Goal: Transaction & Acquisition: Purchase product/service

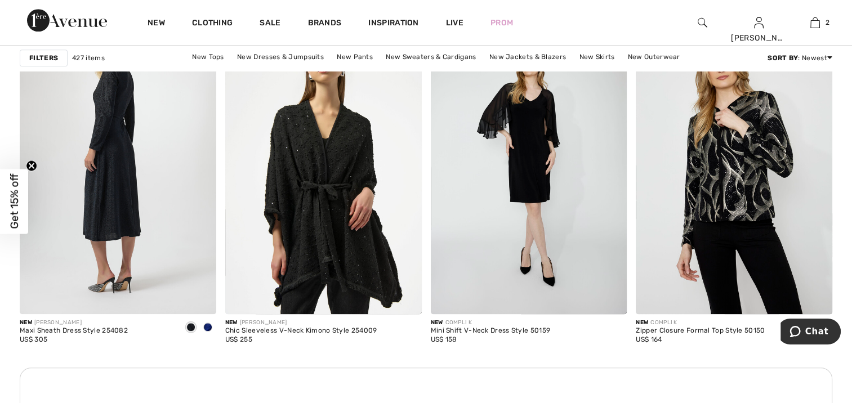
scroll to position [1213, 0]
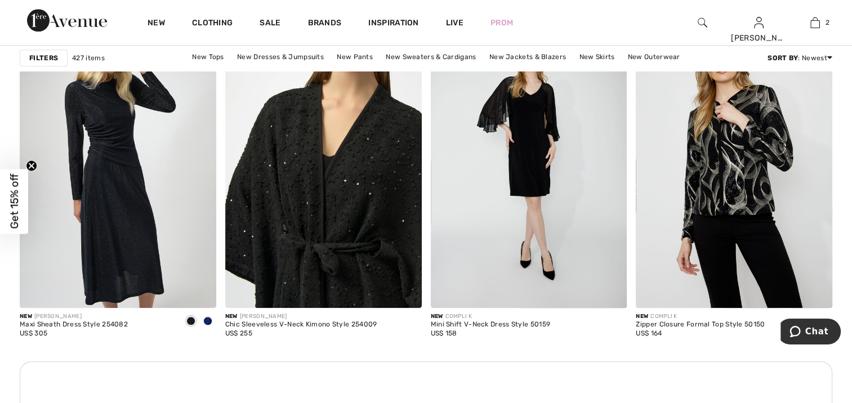
click at [306, 275] on img at bounding box center [323, 160] width 197 height 295
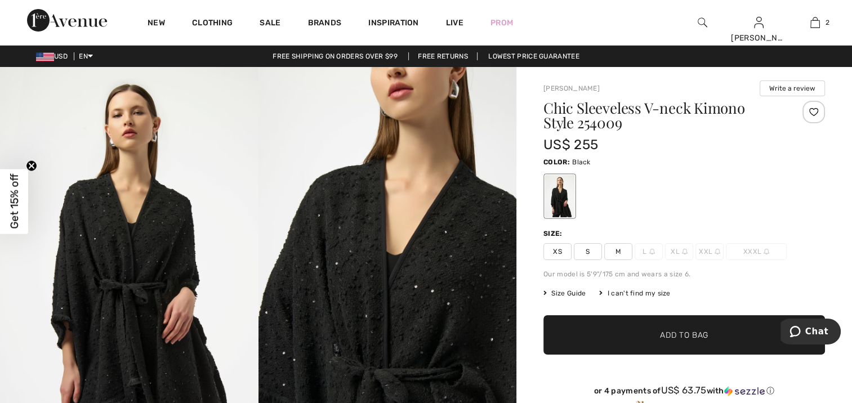
click at [304, 313] on img at bounding box center [387, 260] width 258 height 387
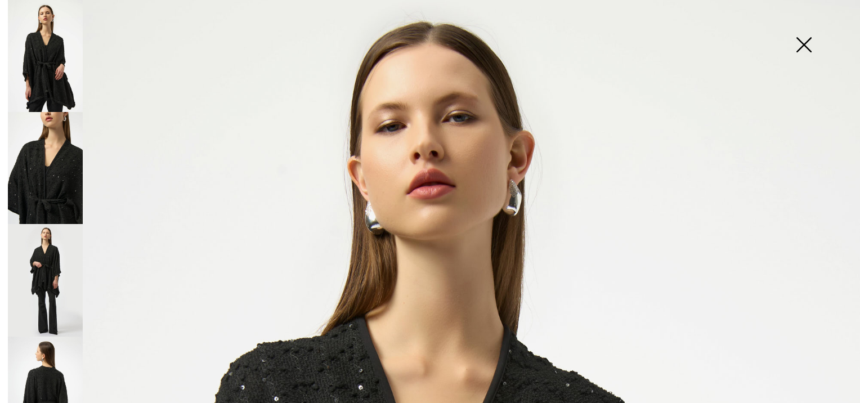
scroll to position [36, 0]
click at [61, 376] on img at bounding box center [45, 393] width 75 height 112
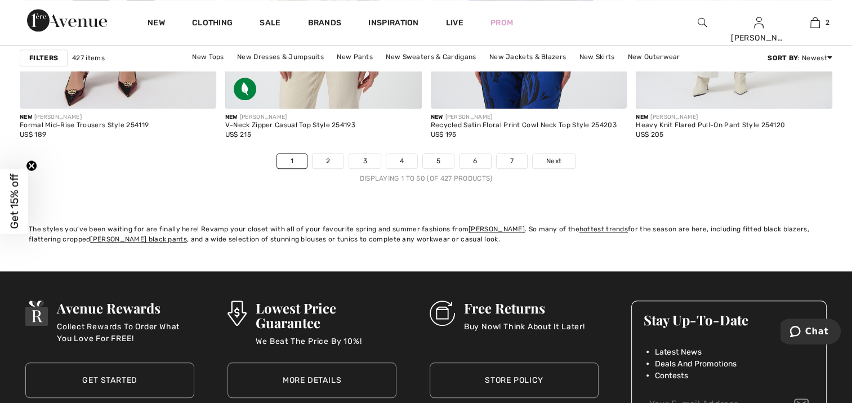
scroll to position [5324, 0]
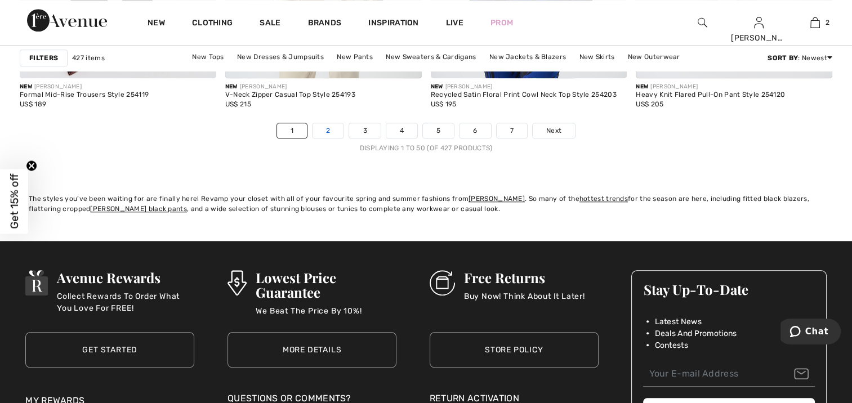
click at [323, 134] on link "2" at bounding box center [328, 130] width 31 height 15
click at [326, 131] on link "2" at bounding box center [328, 130] width 31 height 15
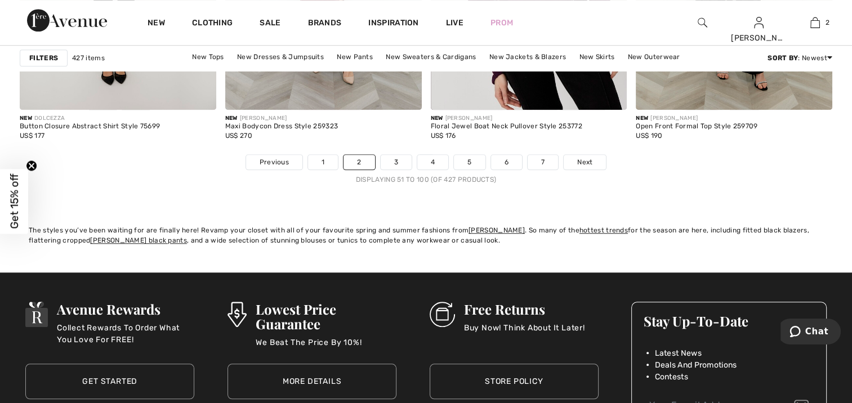
scroll to position [5315, 0]
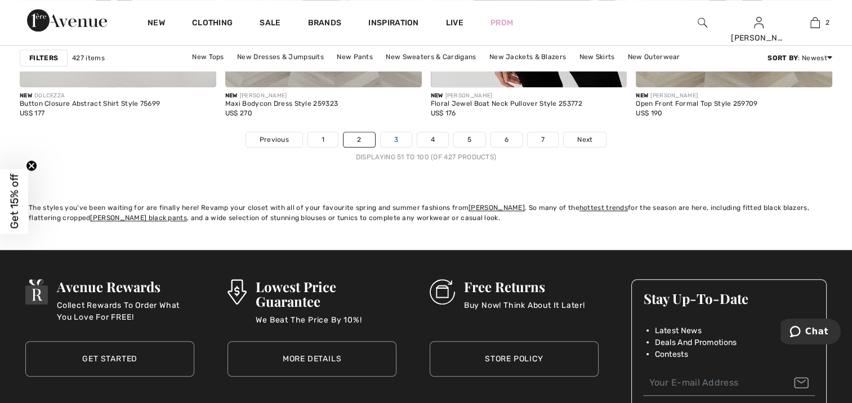
click at [389, 137] on link "3" at bounding box center [396, 139] width 31 height 15
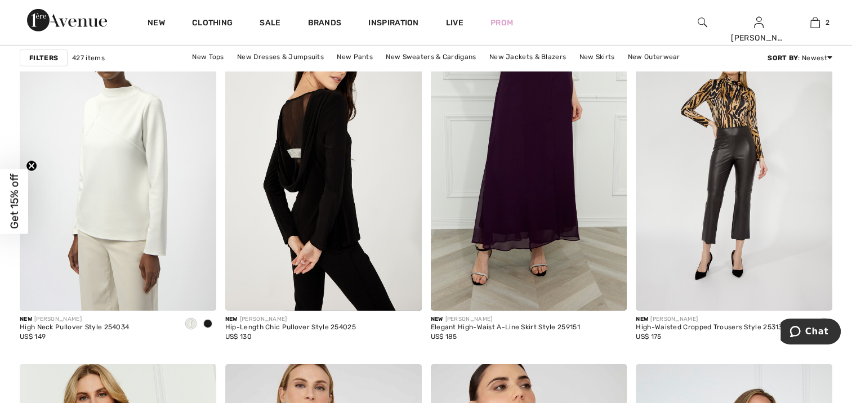
scroll to position [3588, 0]
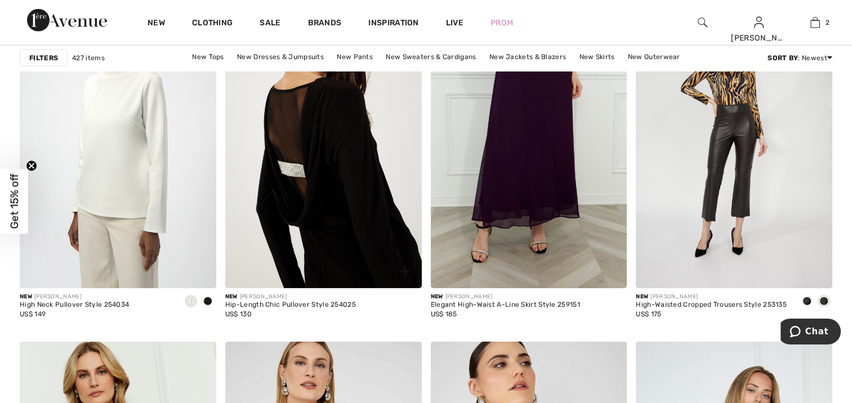
click at [275, 191] on img at bounding box center [323, 141] width 197 height 295
click at [287, 248] on img at bounding box center [323, 141] width 197 height 295
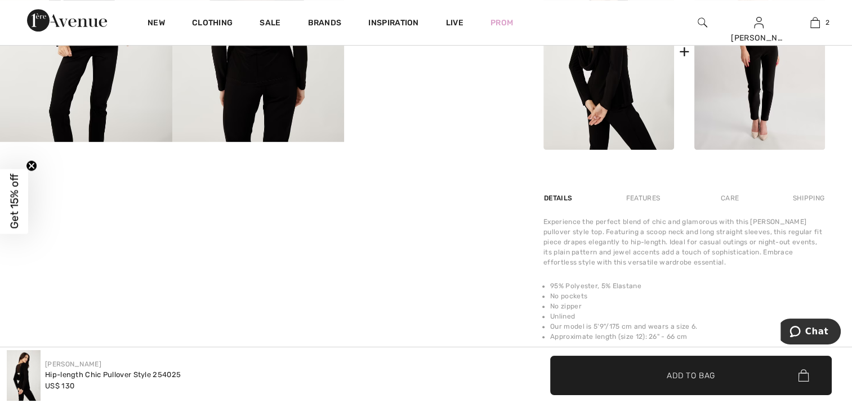
scroll to position [608, 0]
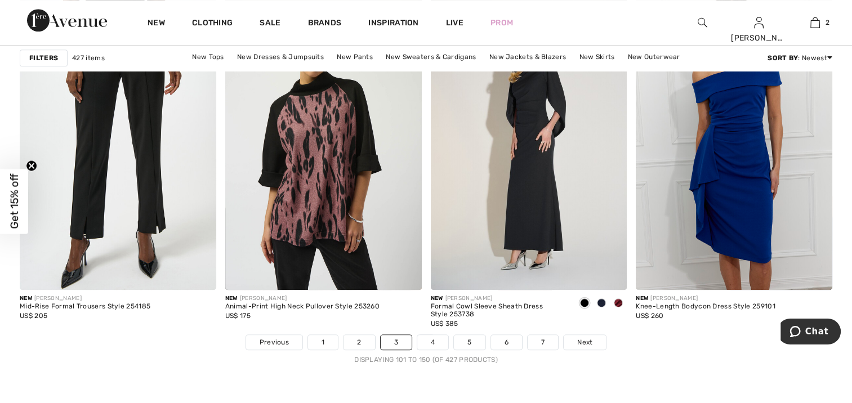
scroll to position [5120, 0]
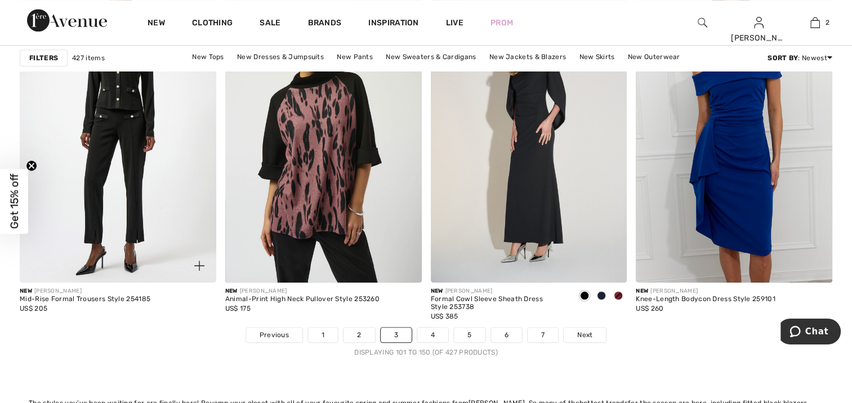
click at [106, 158] on img at bounding box center [118, 135] width 197 height 295
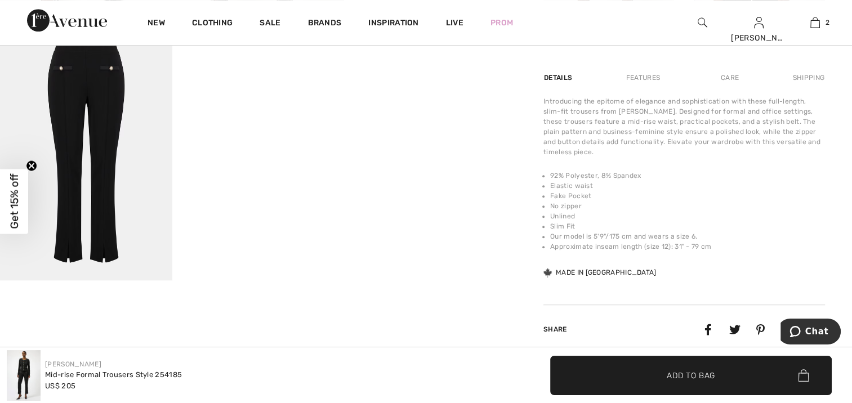
scroll to position [728, 0]
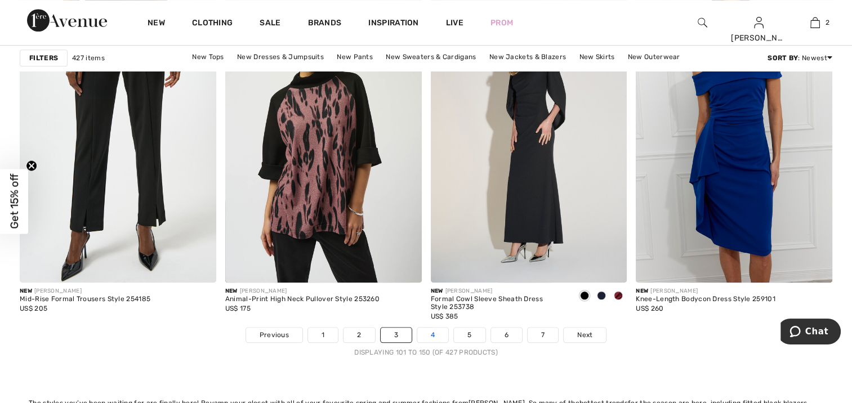
click at [430, 337] on link "4" at bounding box center [432, 335] width 31 height 15
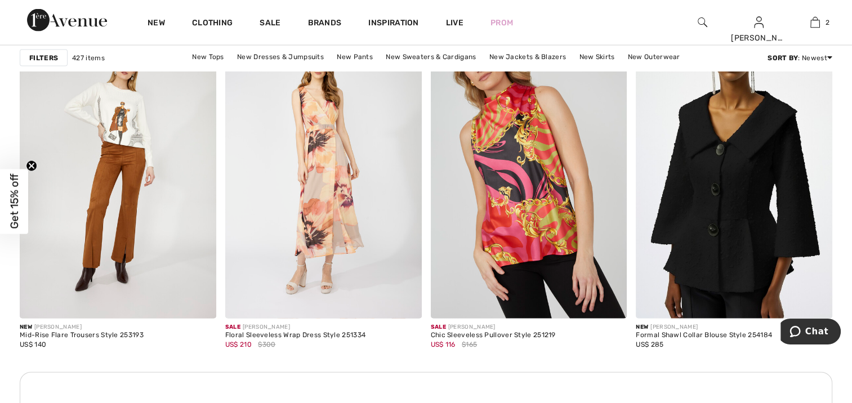
scroll to position [2433, 0]
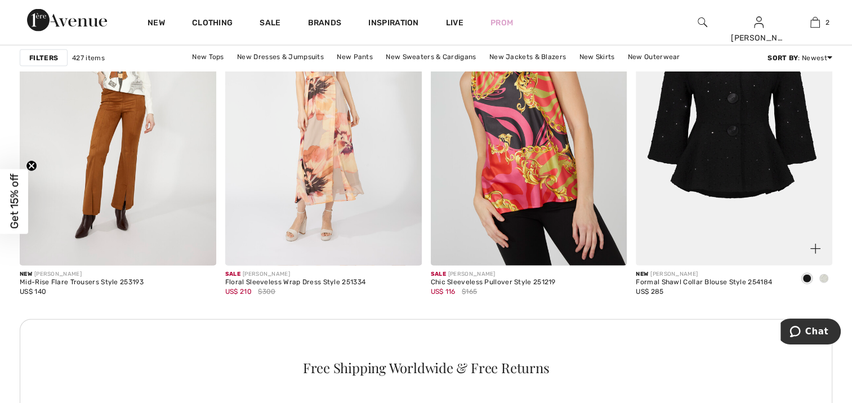
click at [716, 238] on img at bounding box center [734, 118] width 197 height 295
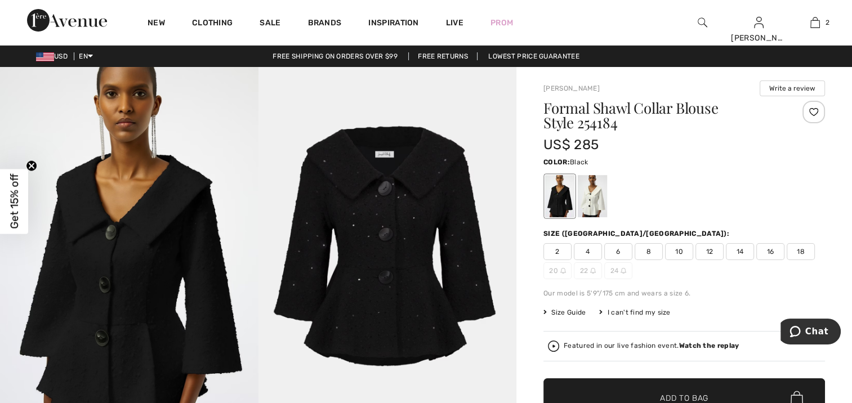
click at [770, 254] on span "16" at bounding box center [770, 251] width 28 height 17
click at [740, 392] on span "✔ Added to Bag Add to Bag" at bounding box center [684, 397] width 282 height 39
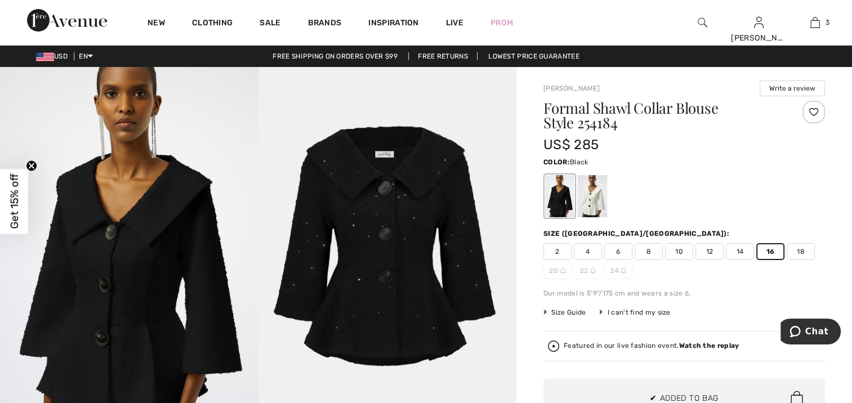
click at [469, 183] on img at bounding box center [387, 260] width 258 height 387
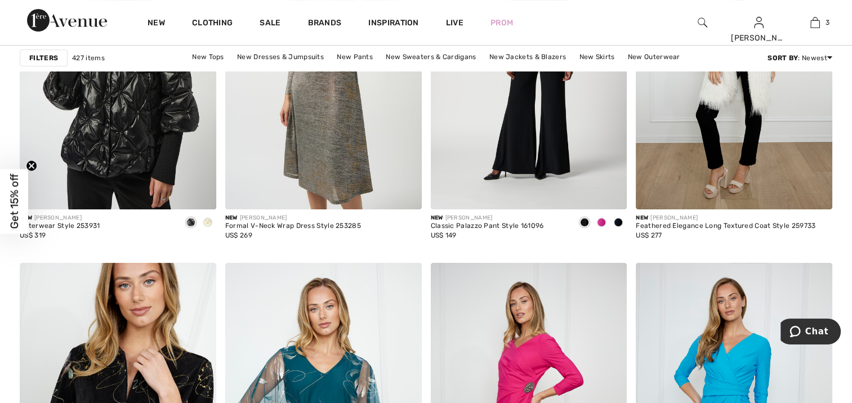
scroll to position [4505, 0]
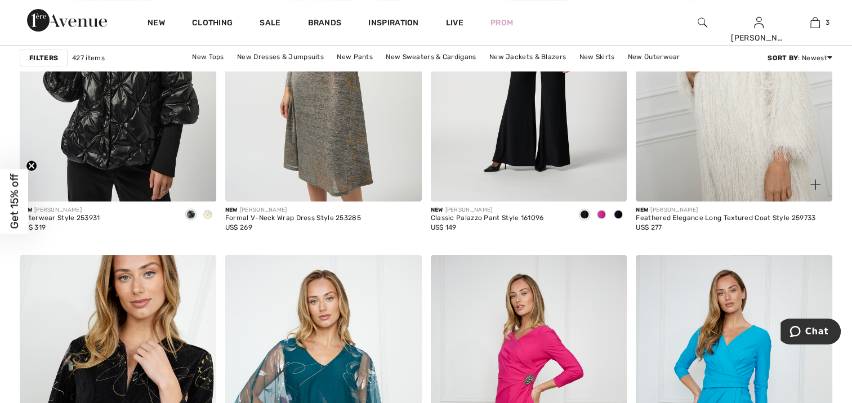
click at [711, 173] on img at bounding box center [734, 54] width 197 height 295
click at [714, 174] on img at bounding box center [734, 54] width 197 height 295
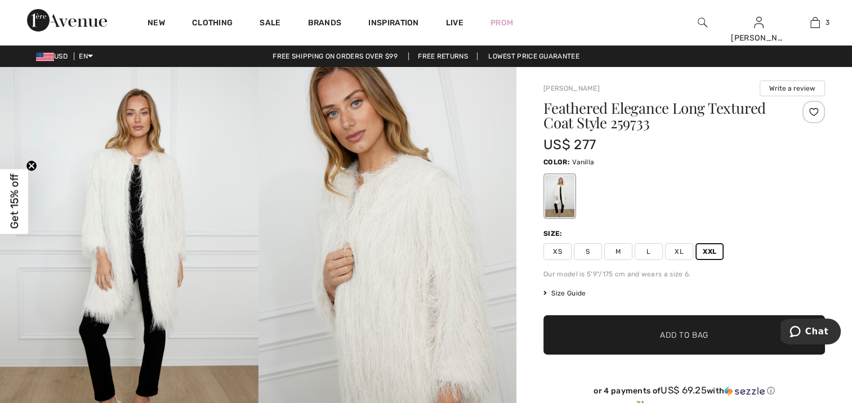
click at [707, 345] on span "✔ Added to Bag Add to Bag" at bounding box center [684, 334] width 282 height 39
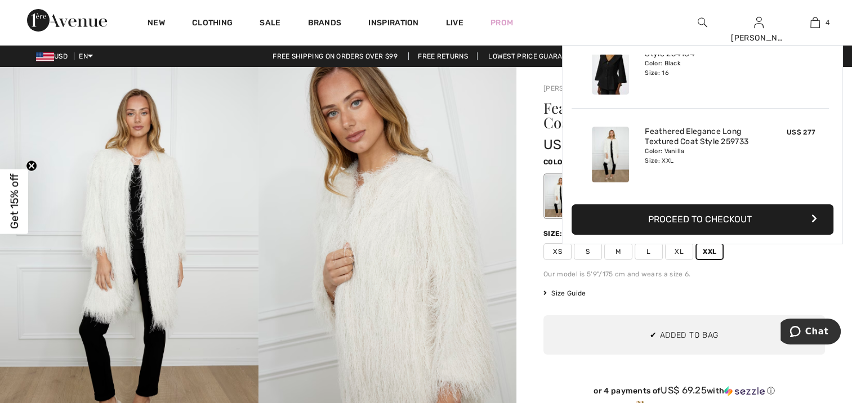
scroll to position [209, 0]
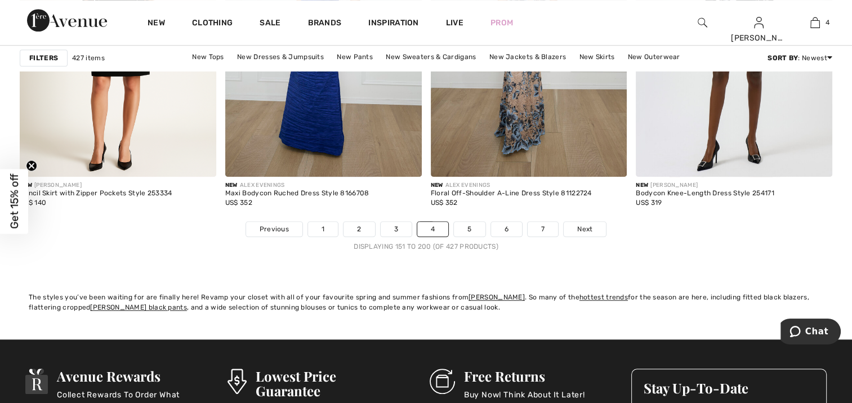
scroll to position [5233, 0]
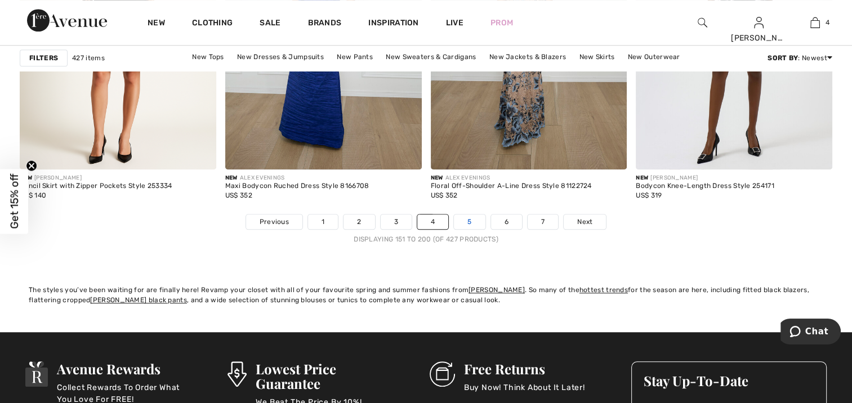
click at [471, 216] on link "5" at bounding box center [469, 222] width 31 height 15
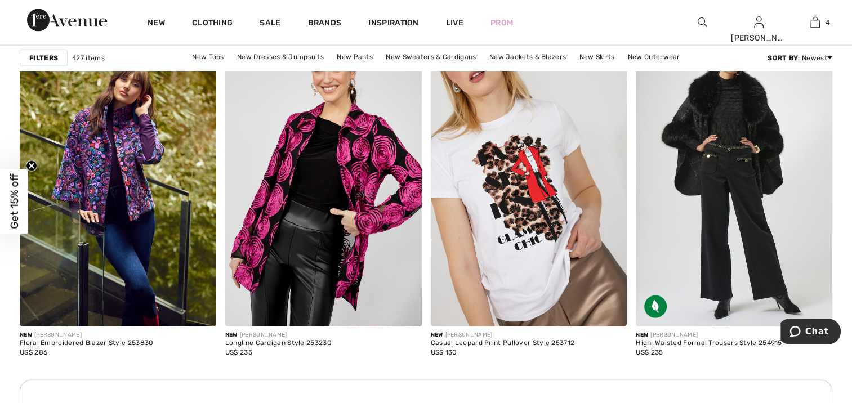
scroll to position [2425, 0]
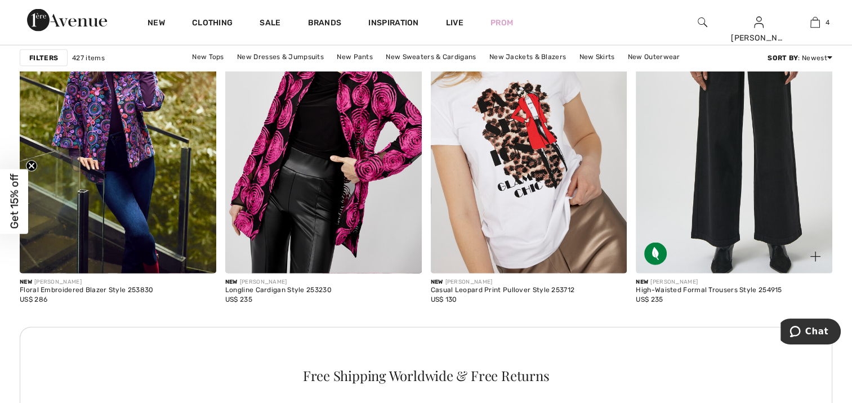
click at [733, 239] on img at bounding box center [734, 126] width 197 height 295
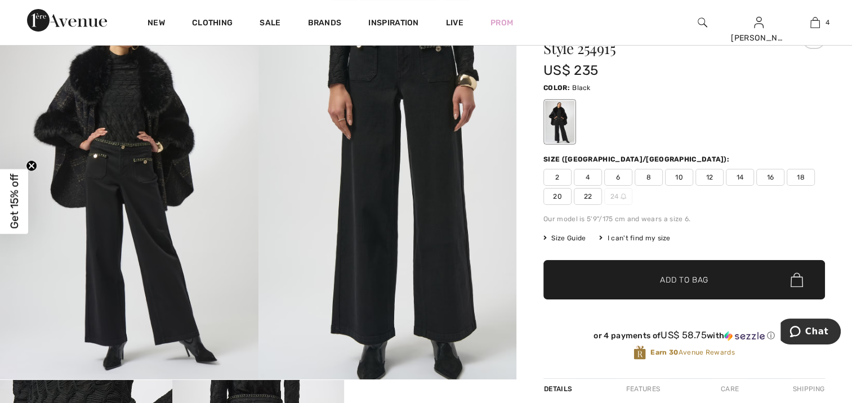
scroll to position [105, 0]
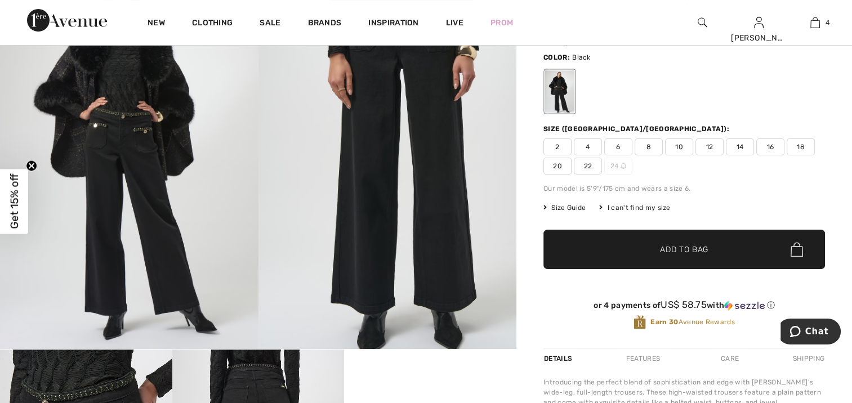
click at [799, 151] on span "18" at bounding box center [801, 147] width 28 height 17
click at [720, 240] on span "✔ Added to Bag Add to Bag" at bounding box center [684, 249] width 282 height 39
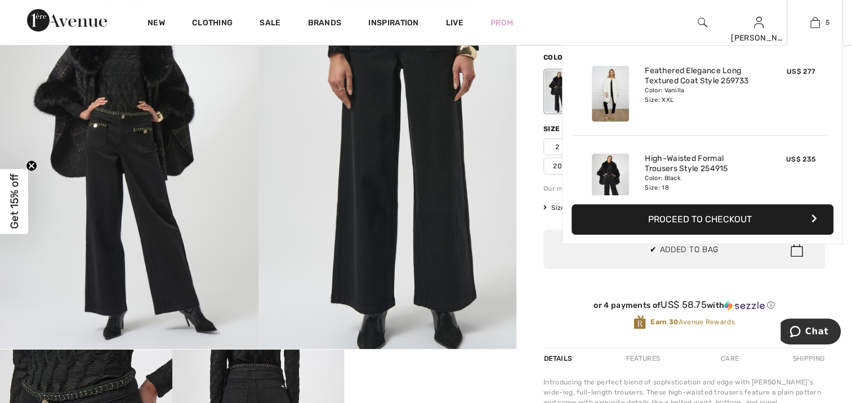
scroll to position [297, 0]
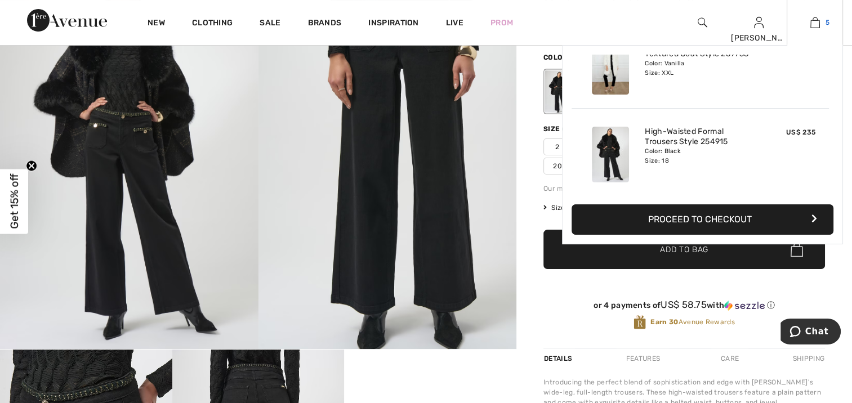
click at [811, 26] on img at bounding box center [815, 23] width 10 height 14
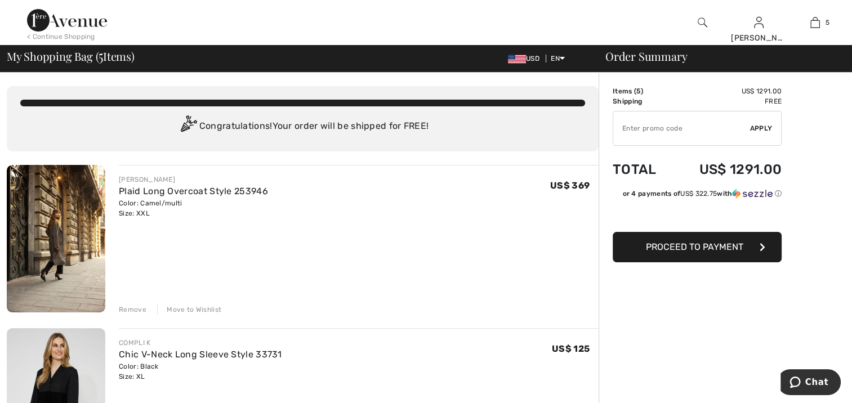
click at [128, 309] on div "Remove" at bounding box center [133, 310] width 28 height 10
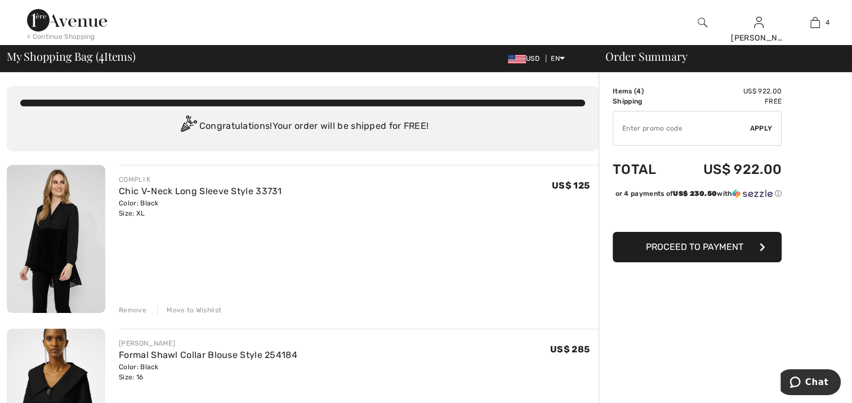
click at [79, 252] on img at bounding box center [56, 239] width 99 height 148
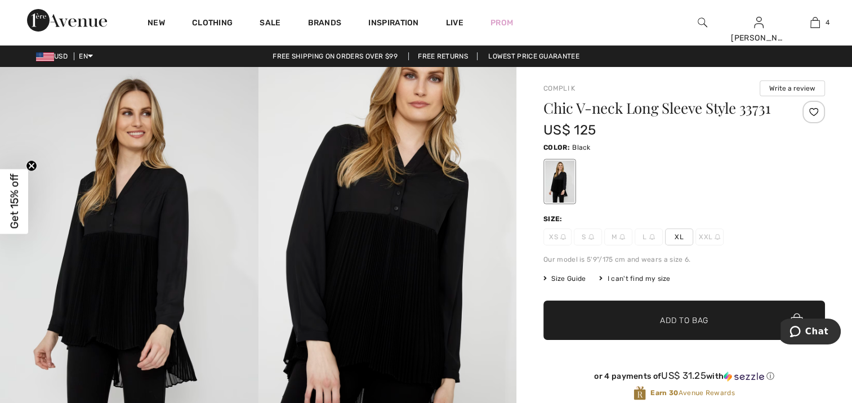
click at [391, 253] on img at bounding box center [387, 260] width 258 height 387
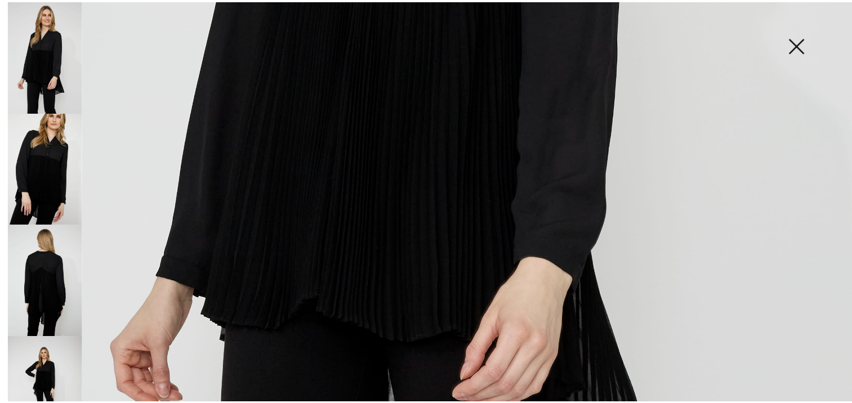
scroll to position [660, 0]
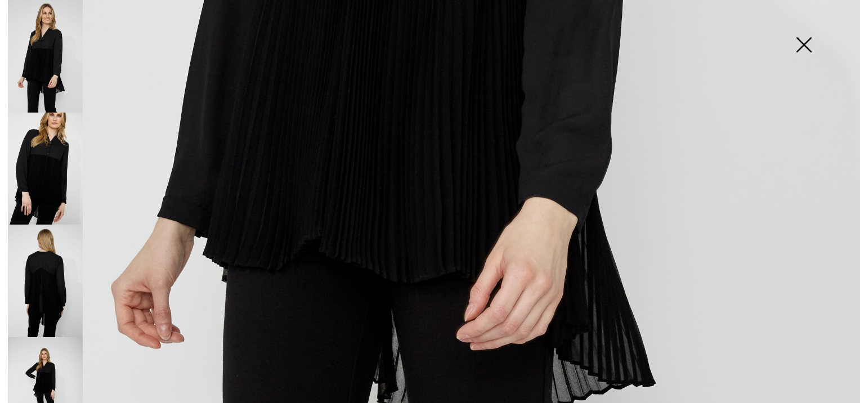
click at [29, 290] on img at bounding box center [45, 281] width 75 height 113
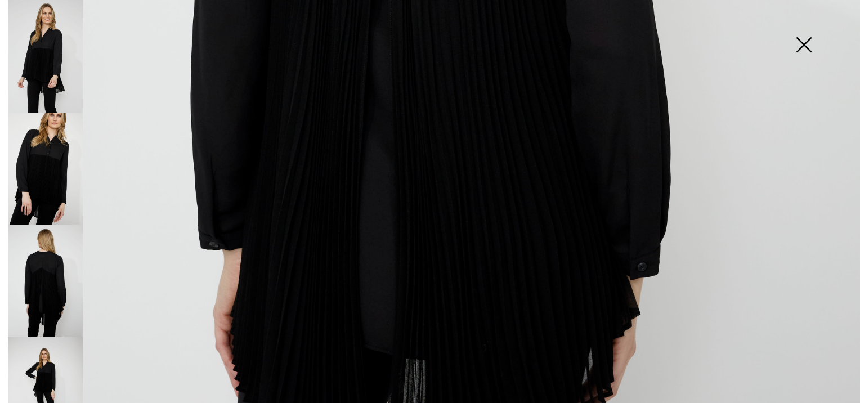
click at [809, 46] on img at bounding box center [804, 46] width 56 height 58
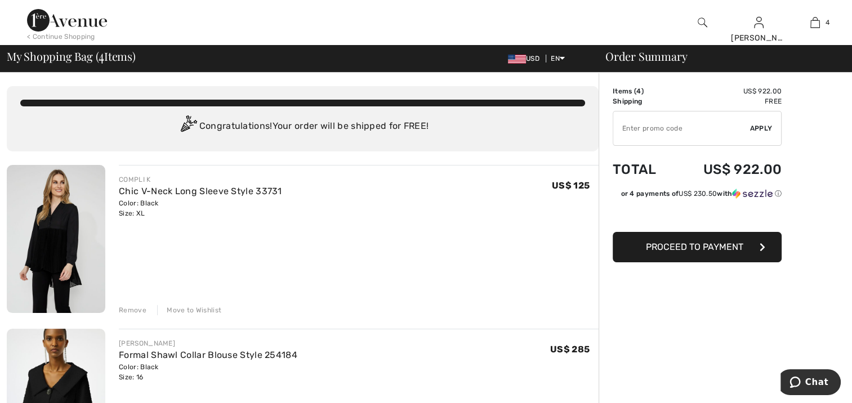
click at [137, 311] on div "Remove" at bounding box center [133, 310] width 28 height 10
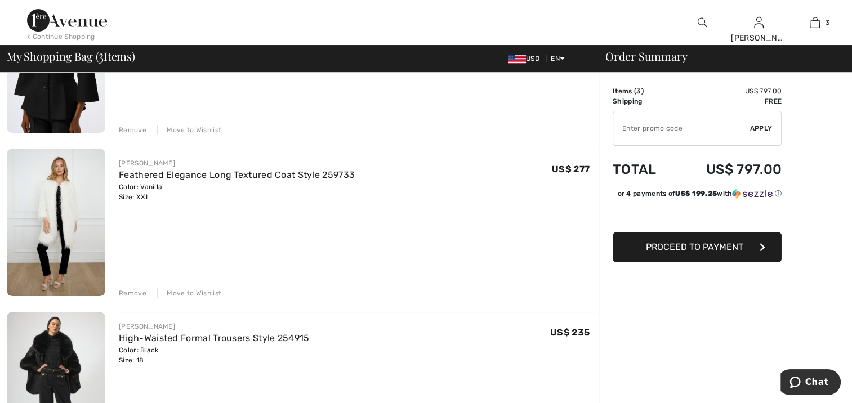
scroll to position [285, 0]
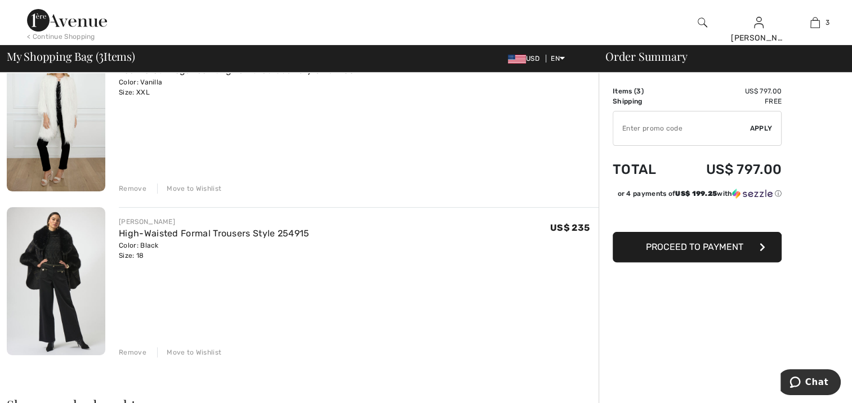
click at [130, 354] on div "Remove" at bounding box center [133, 352] width 28 height 10
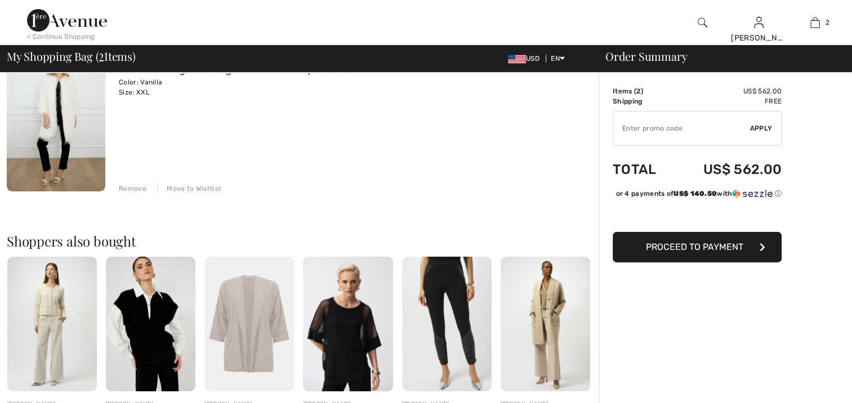
scroll to position [0, 0]
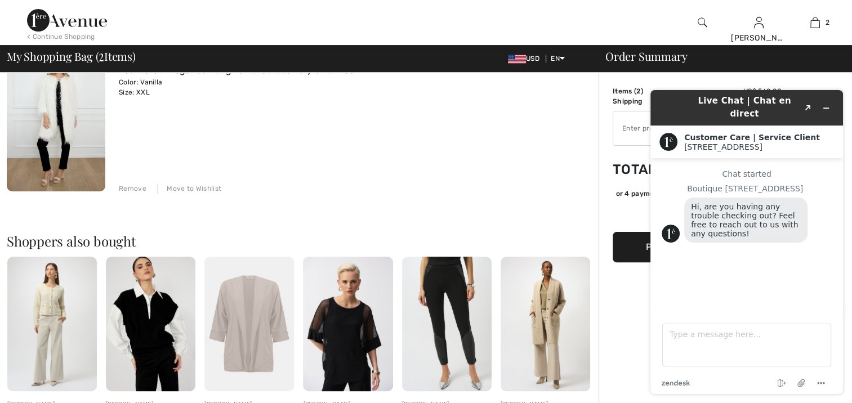
click at [550, 180] on div "[PERSON_NAME] Feathered Elegance Long Textured Coat Style 259733 Color: Vanilla…" at bounding box center [359, 119] width 480 height 150
click at [826, 108] on icon "Minimize widget" at bounding box center [826, 108] width 5 height 0
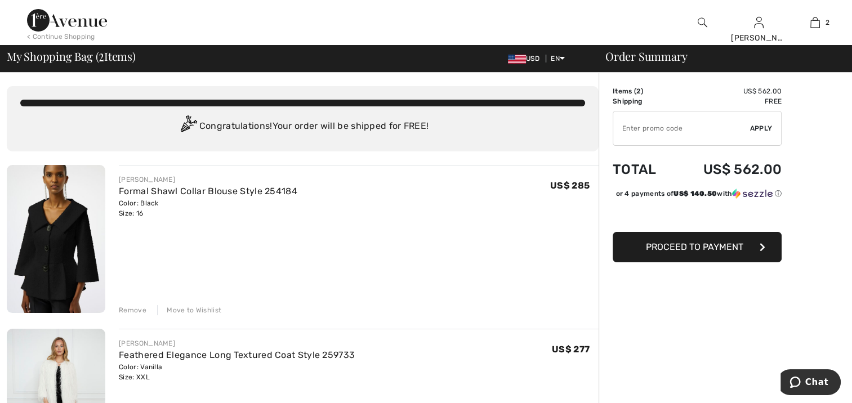
click at [72, 246] on img at bounding box center [56, 239] width 99 height 148
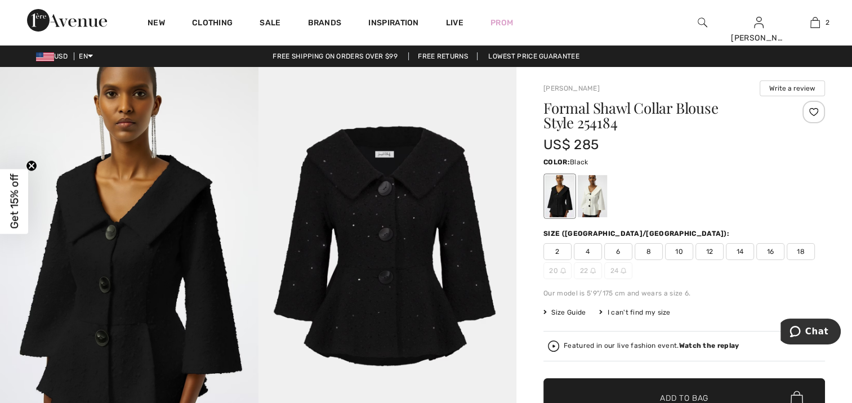
click at [346, 220] on img at bounding box center [387, 260] width 258 height 387
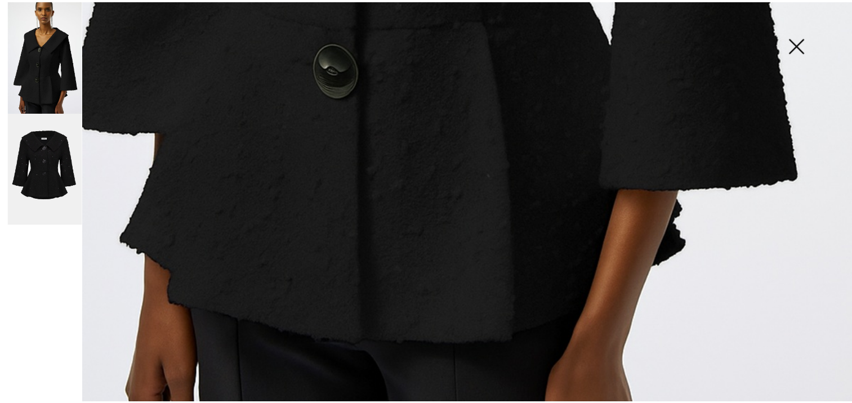
scroll to position [875, 0]
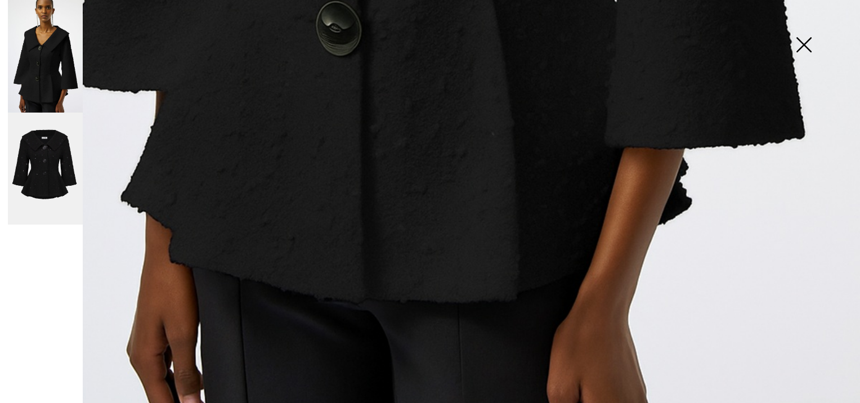
click at [805, 50] on img at bounding box center [804, 46] width 56 height 58
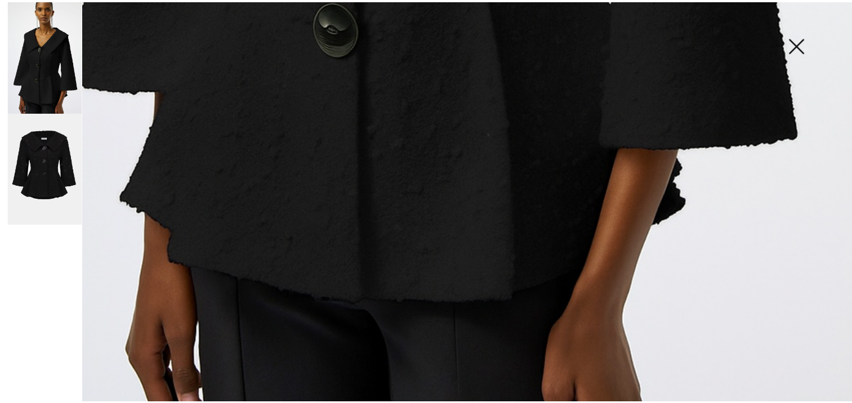
scroll to position [862, 0]
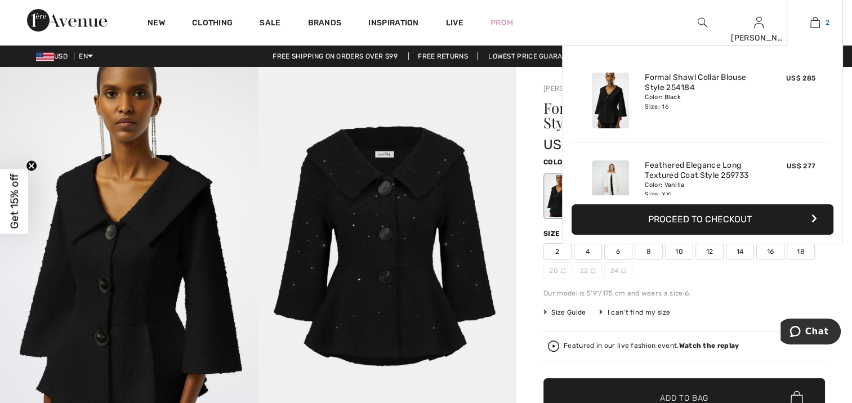
click at [813, 23] on img at bounding box center [815, 23] width 10 height 14
click at [727, 218] on button "Proceed to Checkout" at bounding box center [703, 219] width 262 height 30
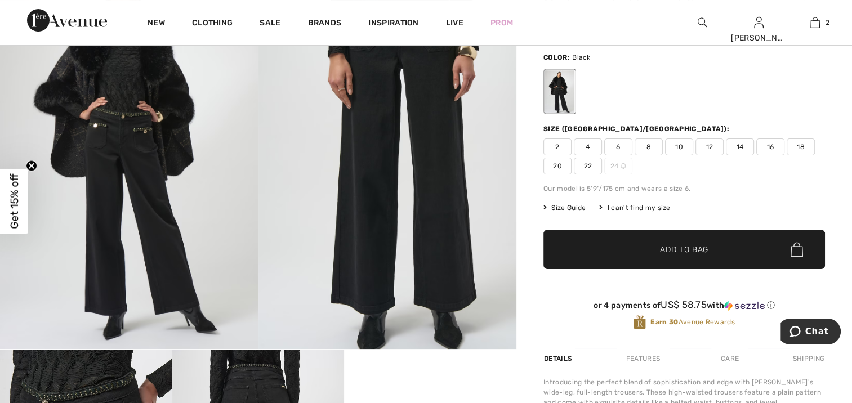
click at [725, 206] on div "Size Guide I can't find my size Select Size US 2 US 4 US 6 US 8 US 10 US 12 US …" at bounding box center [684, 208] width 282 height 10
click at [743, 231] on span "✔ Added to Bag Add to Bag" at bounding box center [684, 249] width 282 height 39
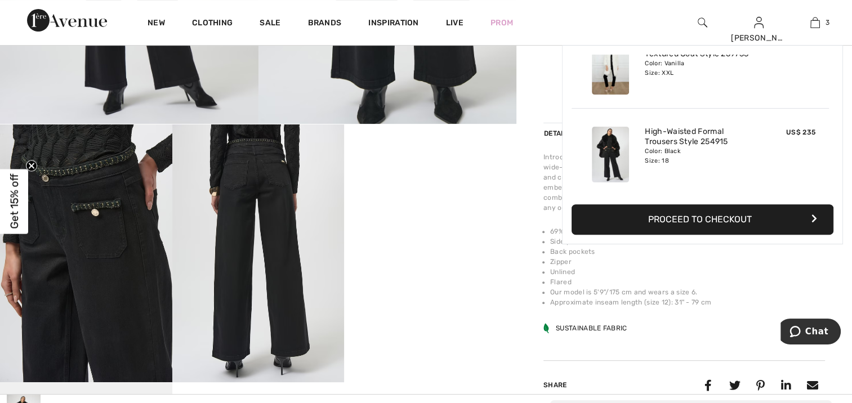
scroll to position [345, 0]
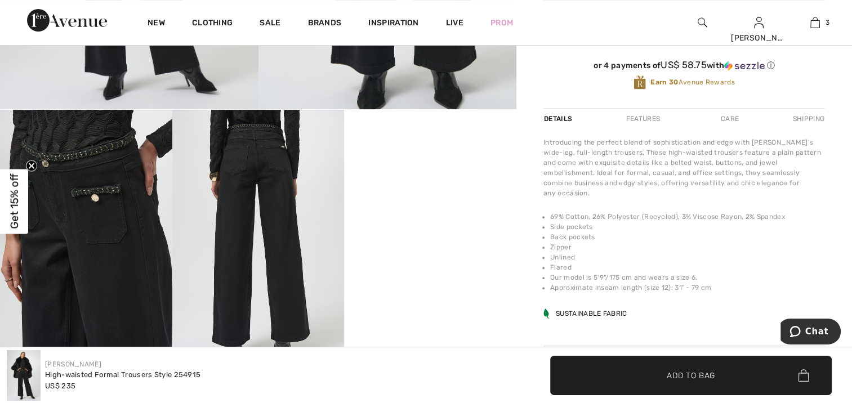
click at [687, 373] on span "Add to Bag" at bounding box center [691, 375] width 48 height 12
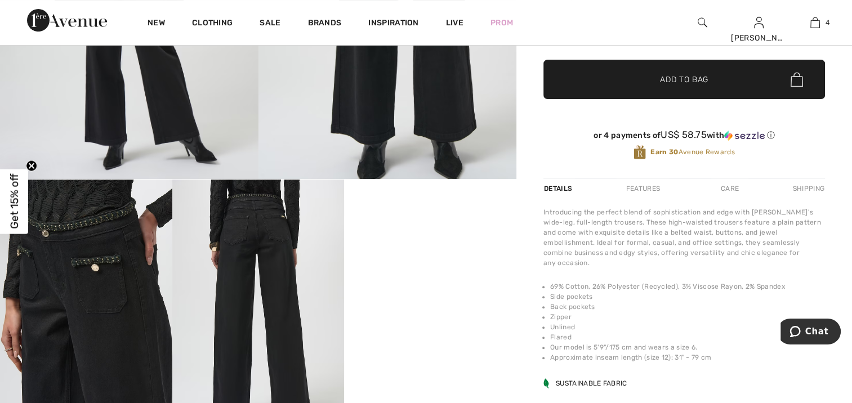
scroll to position [0, 0]
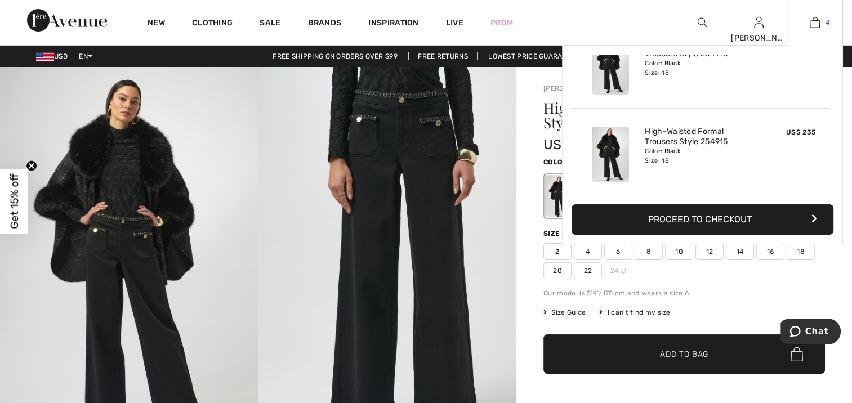
click at [826, 23] on span "4" at bounding box center [828, 22] width 4 height 10
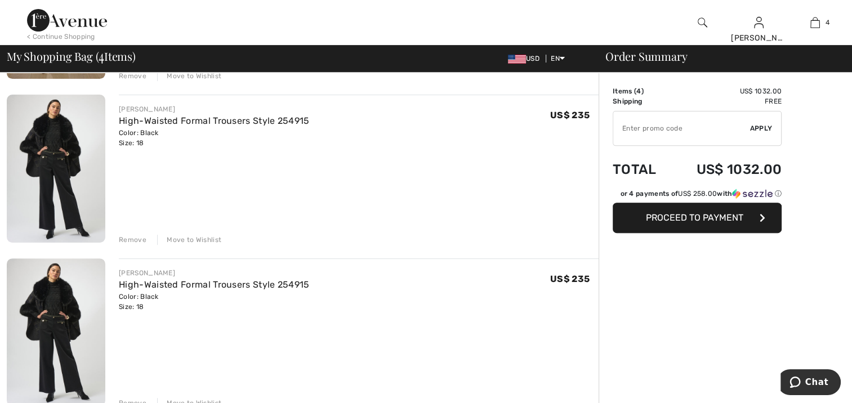
scroll to position [488, 0]
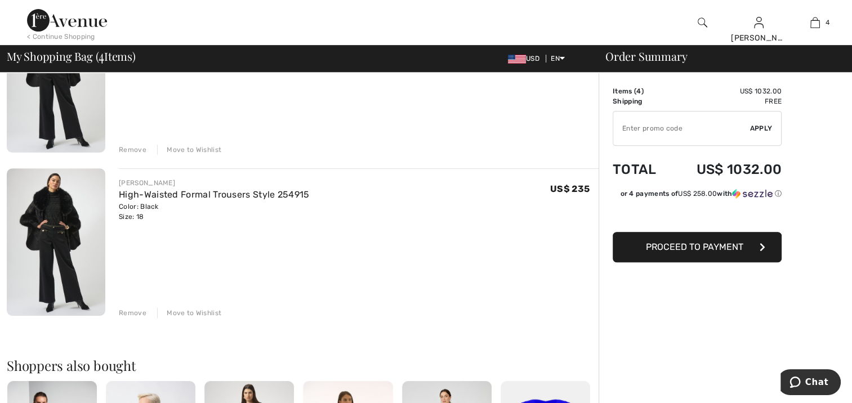
click at [129, 315] on div "Remove" at bounding box center [133, 313] width 28 height 10
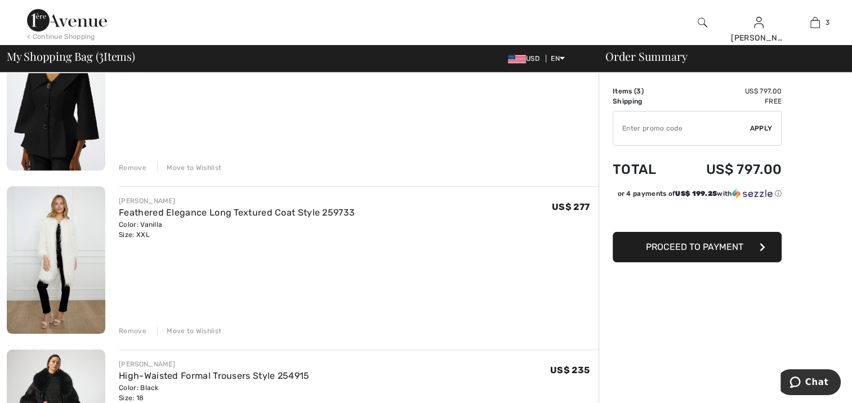
scroll to position [113, 0]
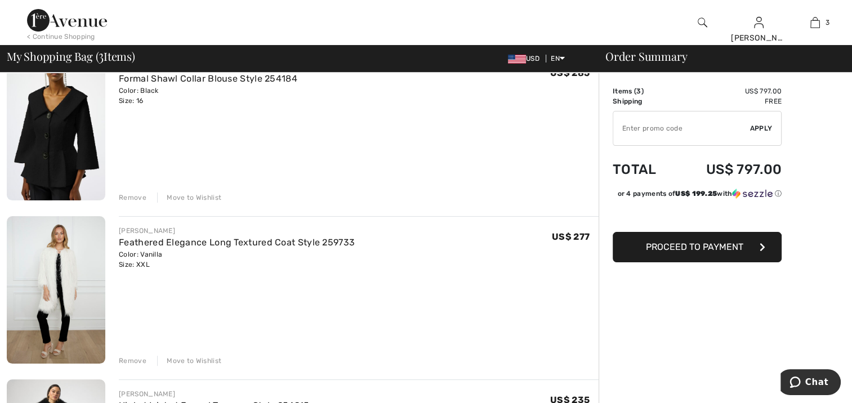
click at [126, 193] on div "Remove" at bounding box center [133, 198] width 28 height 10
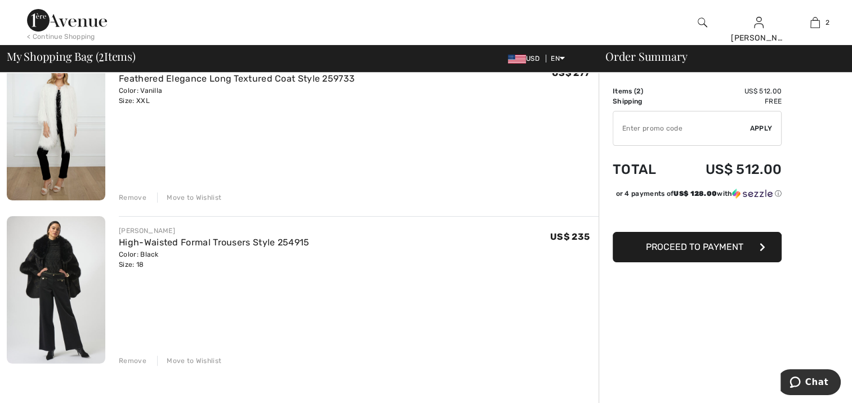
scroll to position [99, 0]
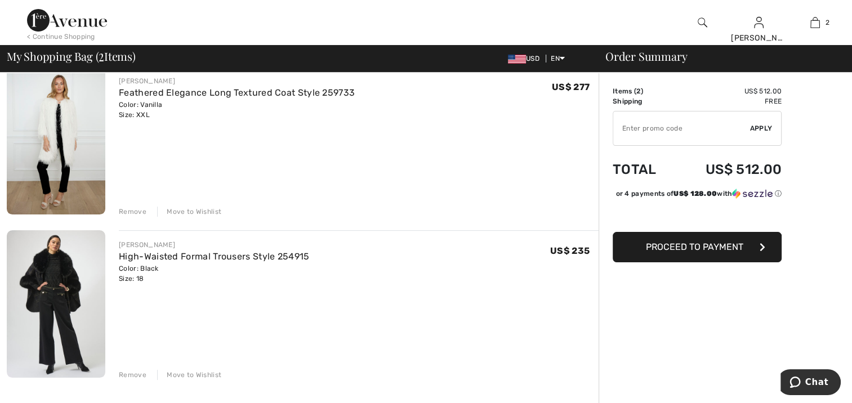
click at [726, 252] on span "Proceed to Payment" at bounding box center [694, 247] width 97 height 11
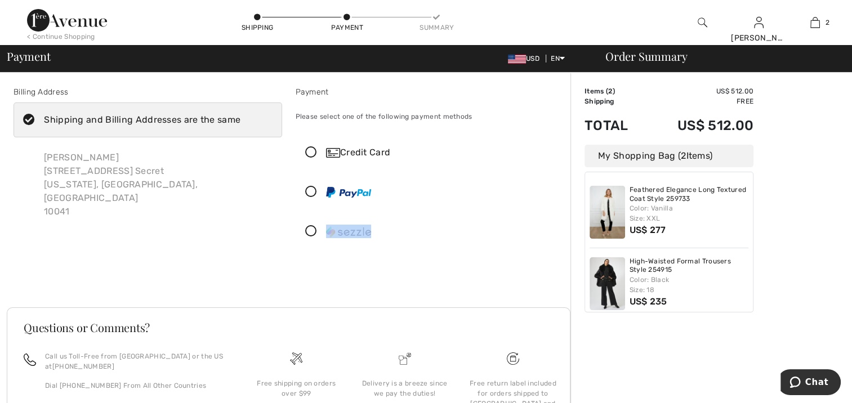
drag, startPoint x: 383, startPoint y: 257, endPoint x: 326, endPoint y: 251, distance: 57.7
click at [326, 251] on div "Billing Address Shipping and Billing Addresses are the same [PERSON_NAME] [STRE…" at bounding box center [289, 183] width 564 height 248
drag, startPoint x: 326, startPoint y: 251, endPoint x: 308, endPoint y: 228, distance: 29.3
click at [308, 228] on icon at bounding box center [311, 232] width 30 height 12
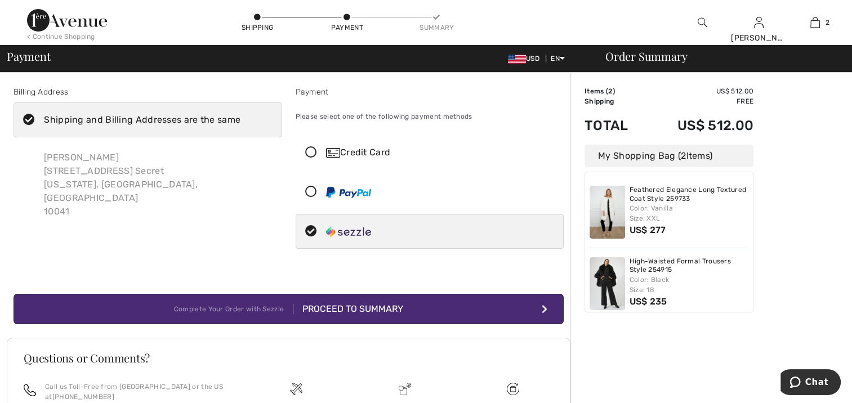
click at [363, 312] on div "Proceed to Summary" at bounding box center [348, 309] width 110 height 14
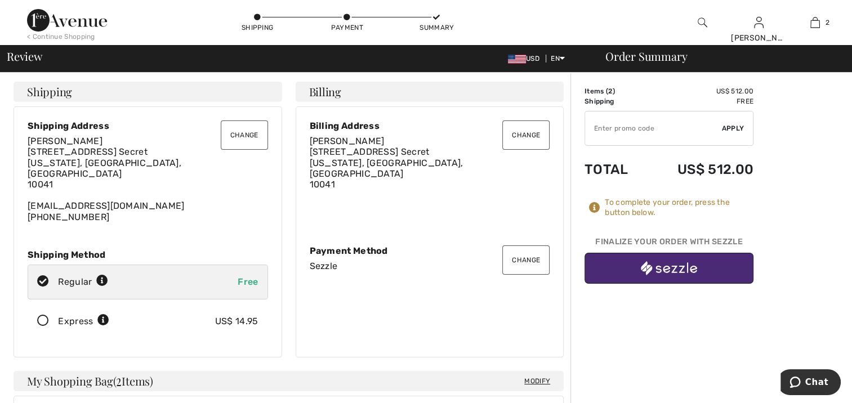
click at [644, 268] on img "button" at bounding box center [669, 268] width 56 height 14
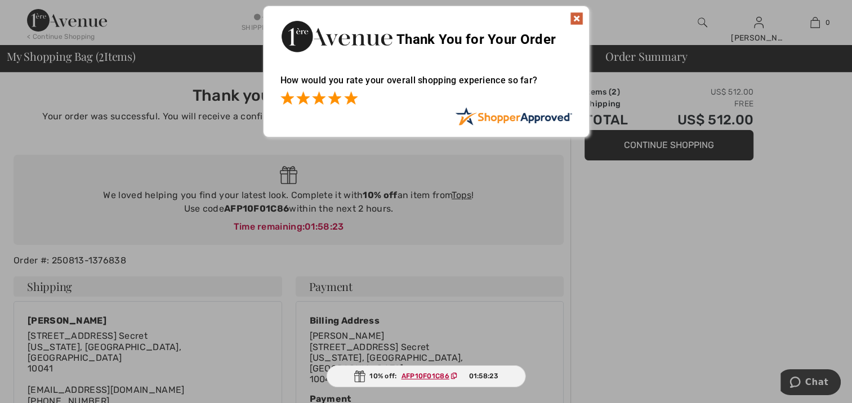
click at [354, 104] on span at bounding box center [351, 98] width 14 height 14
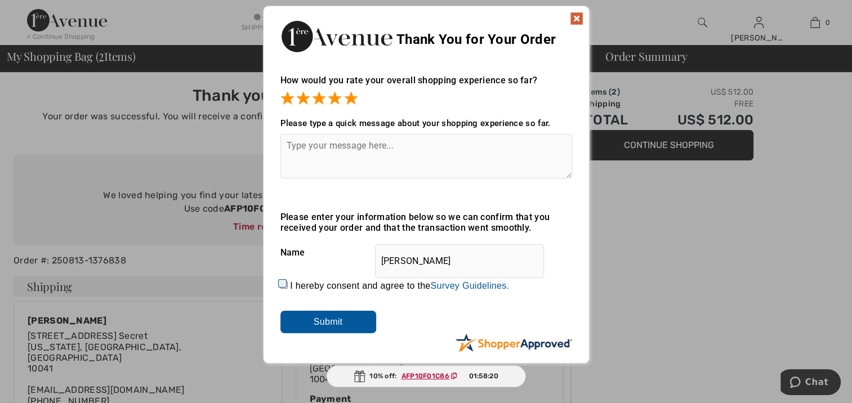
click at [283, 286] on input "I hereby consent and agree to the By submitting a review, you grant permission …" at bounding box center [283, 285] width 7 height 7
checkbox input "true"
click at [314, 331] on input "Submit" at bounding box center [328, 322] width 96 height 23
